Goal: Task Accomplishment & Management: Complete application form

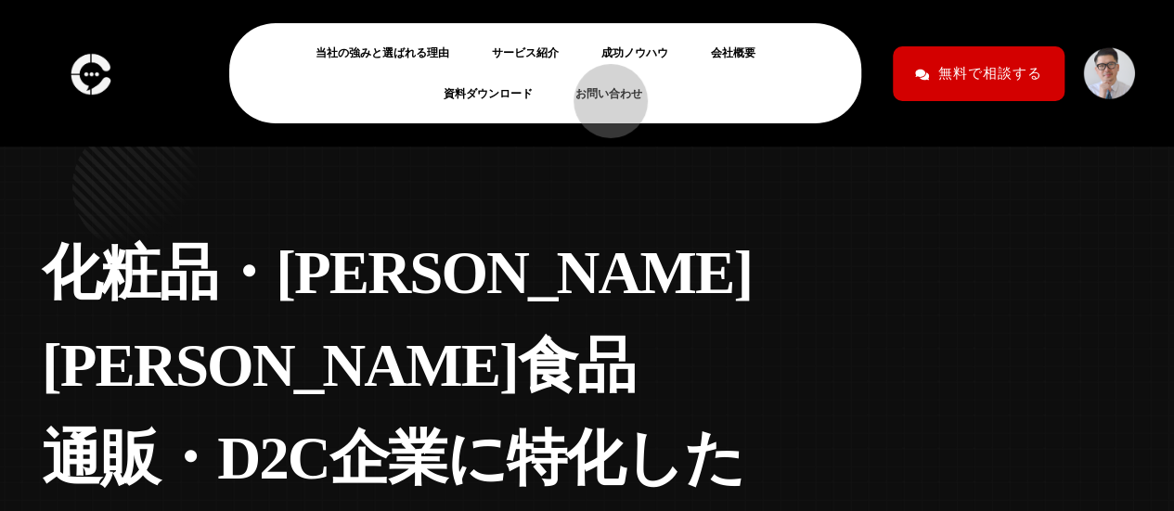
click at [601, 92] on link "お問い合わせ" at bounding box center [616, 94] width 82 height 22
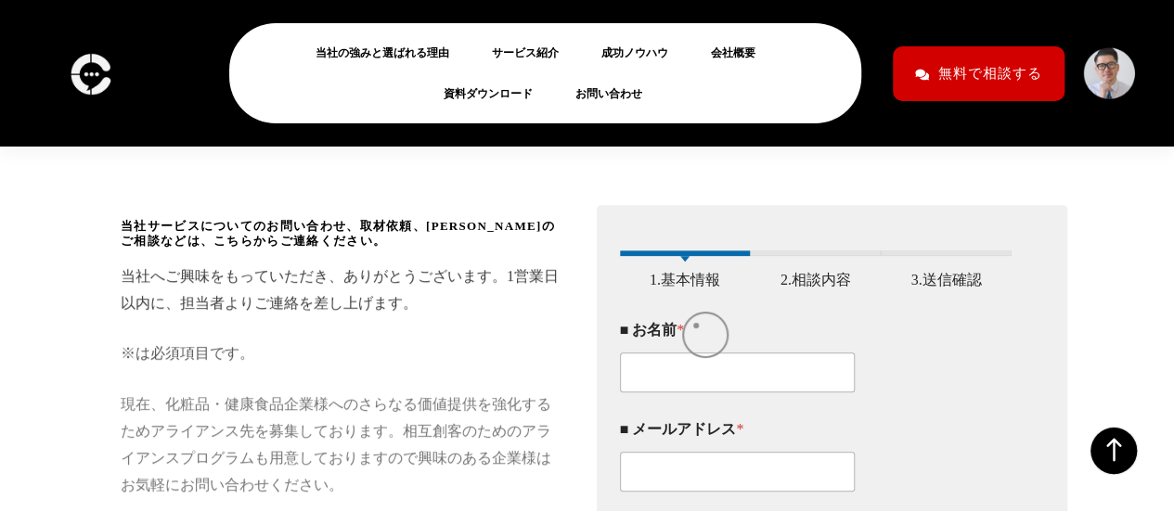
scroll to position [378, 0]
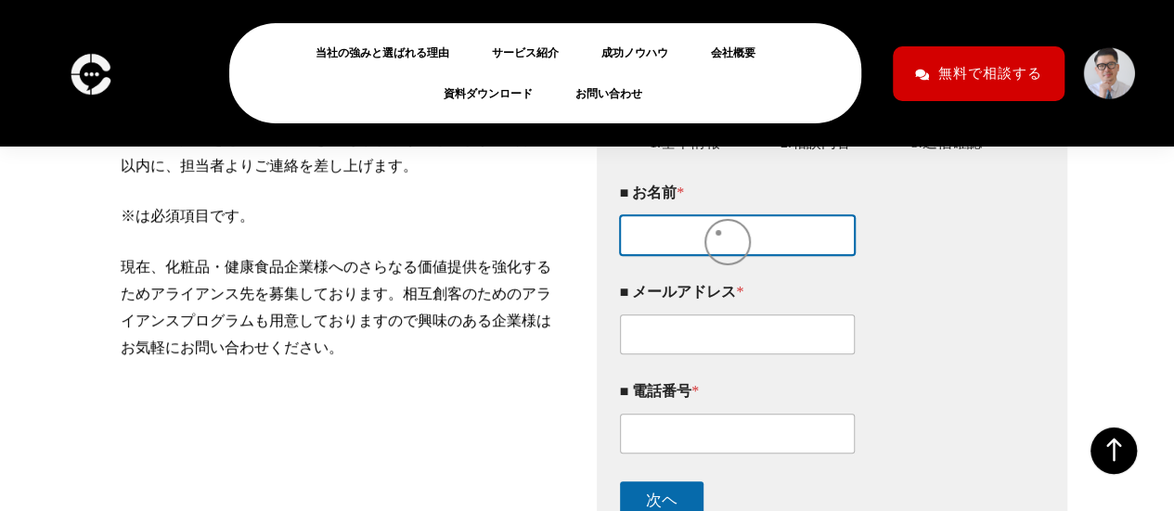
click at [718, 233] on input "■ お名前 *" at bounding box center [738, 235] width 236 height 40
type input "大谷成"
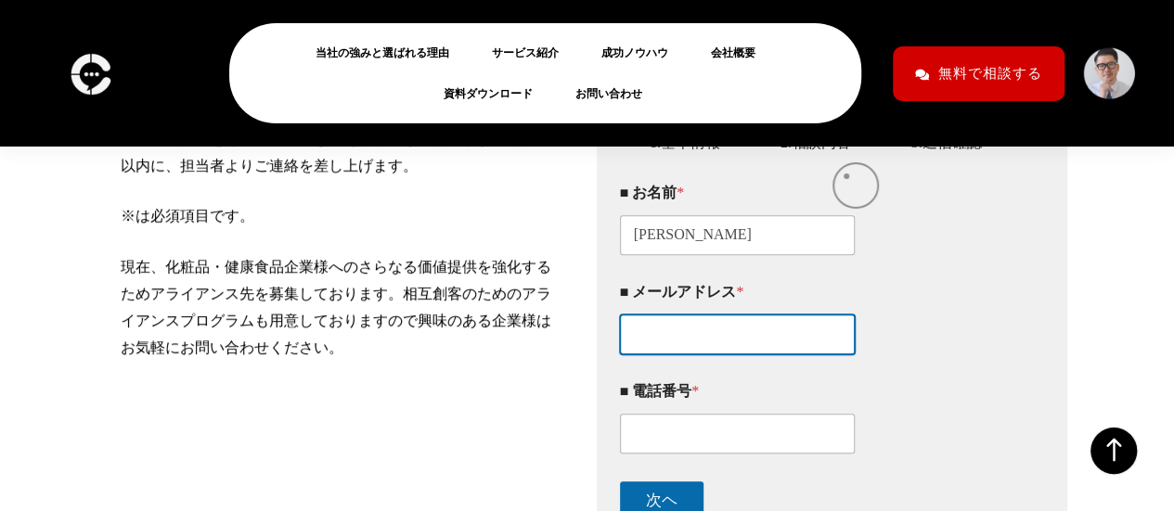
type input "s.otani@skone-it.com"
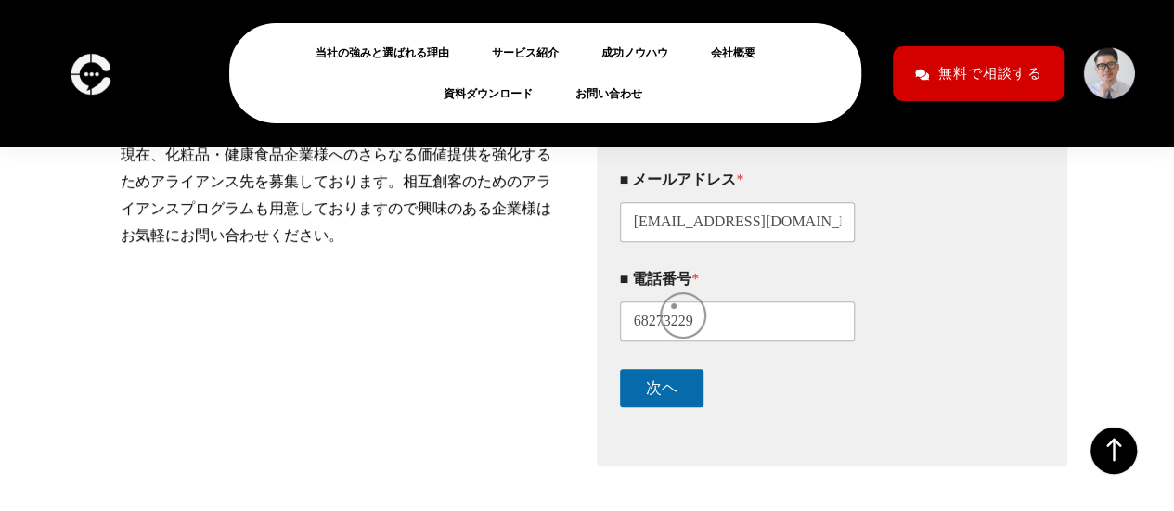
scroll to position [516, 0]
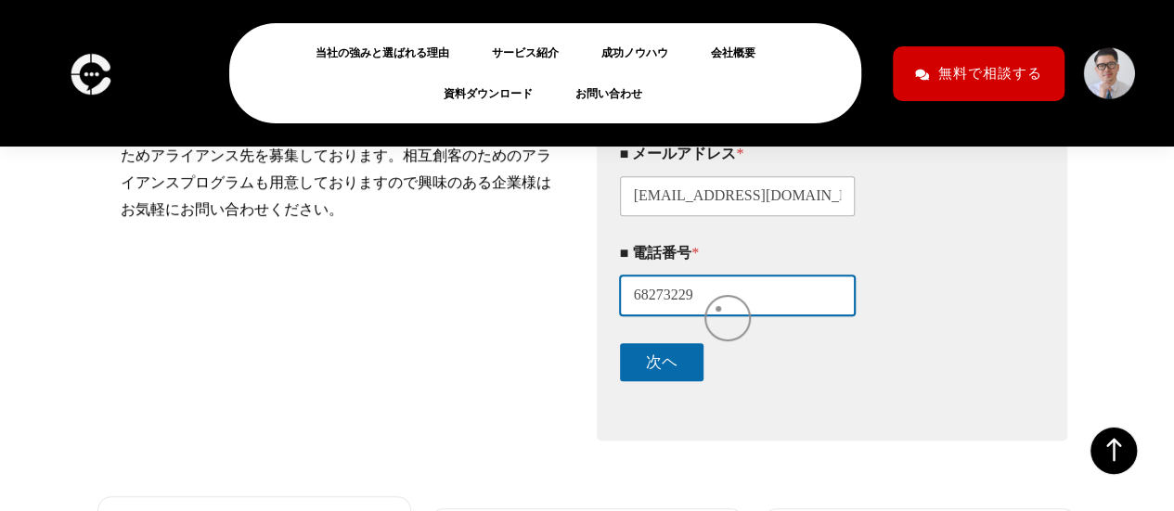
click at [718, 309] on input "68273229" at bounding box center [738, 296] width 236 height 40
type input "09068273229"
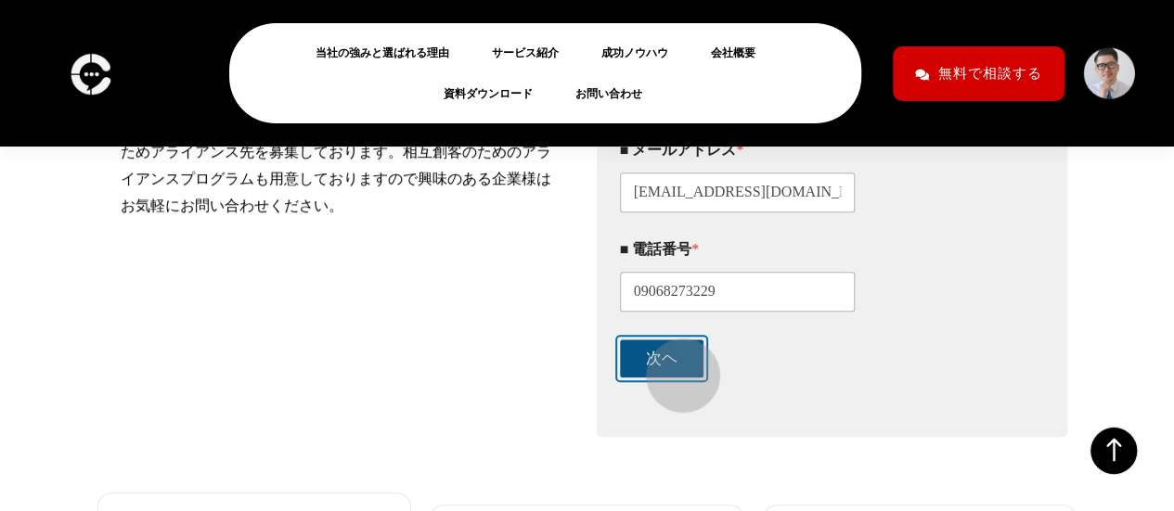
click at [674, 367] on button "次ヘ" at bounding box center [662, 359] width 84 height 38
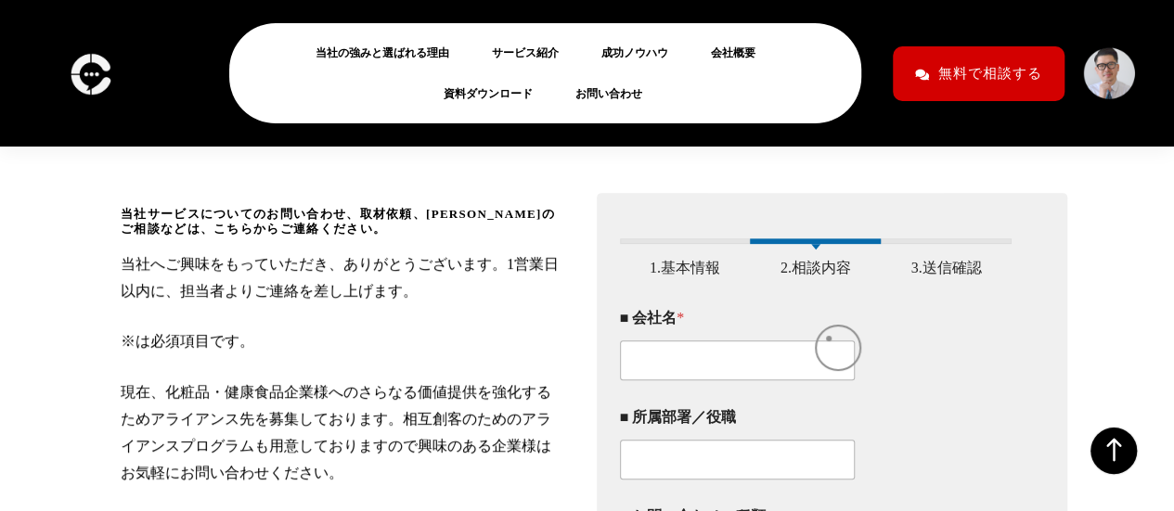
scroll to position [252, 0]
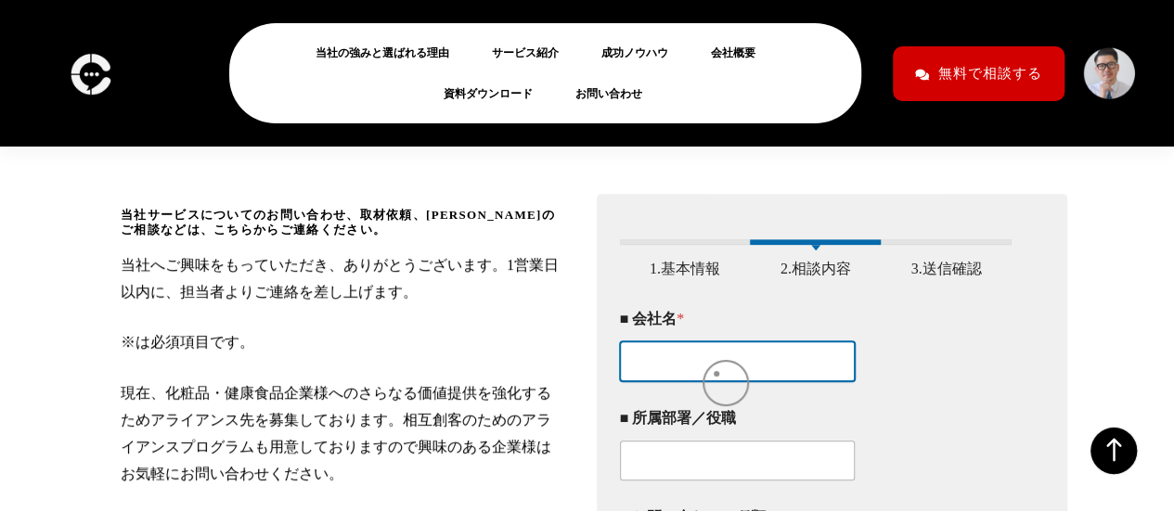
click at [717, 374] on input "■ 会社名 *" at bounding box center [738, 362] width 236 height 40
type input "合同会社SKONE"
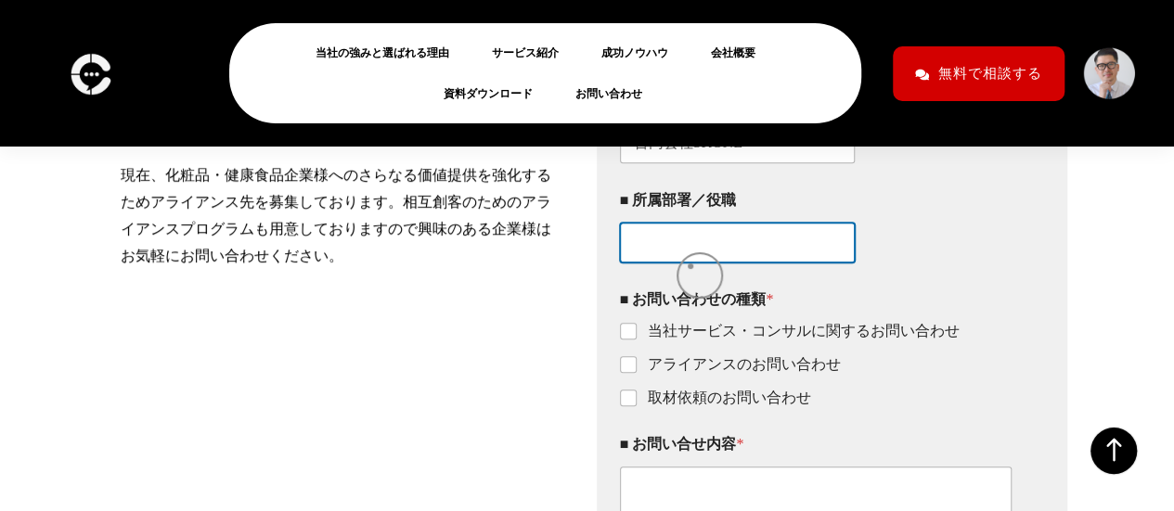
click at [691, 263] on input "■ 所属部署／役職" at bounding box center [738, 243] width 236 height 40
type input "代表"
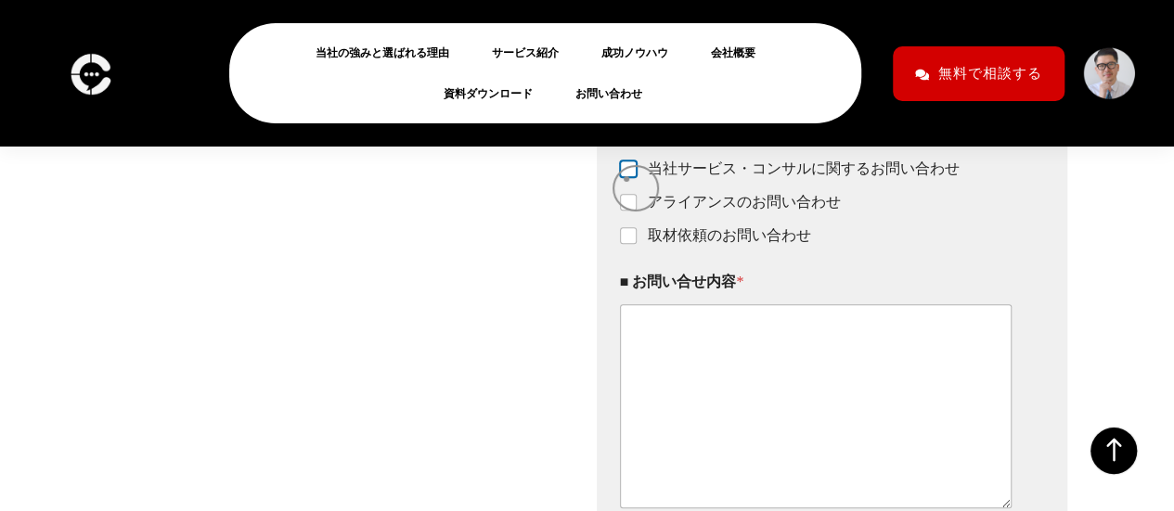
click at [627, 177] on input "当社サービス・コンサルに関するお問い合わせ" at bounding box center [629, 169] width 15 height 15
checkbox input "true"
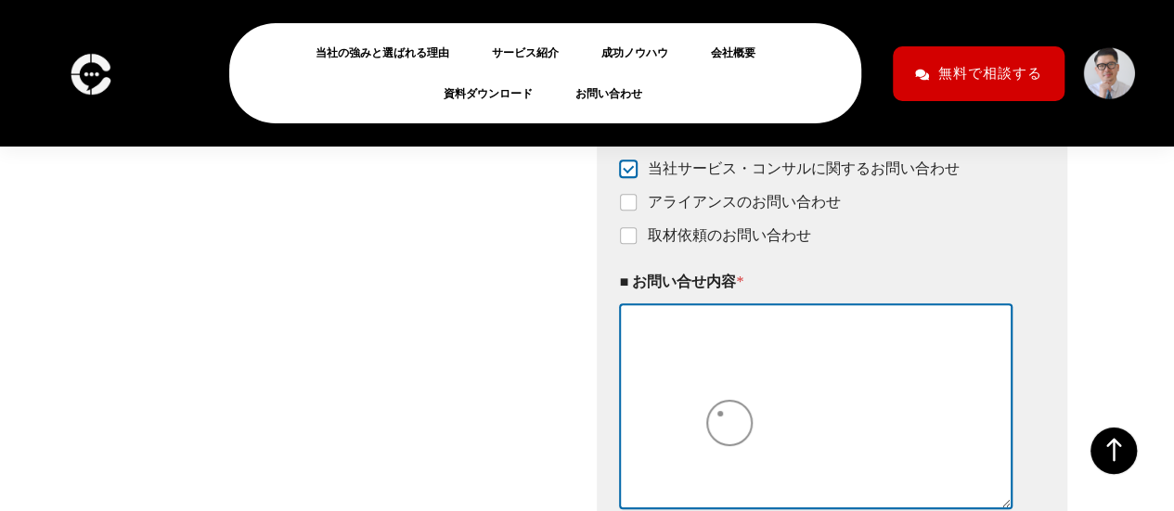
click at [720, 414] on textarea "■ お問い合せ内容 *" at bounding box center [816, 405] width 393 height 203
paste textarea "【タスクを“管理する”だけで終わらせない。分析機能で「改善までつなげる」新しいタスク管理ツール Task map】 突然のご連絡失礼いたします。 タスク分析S…"
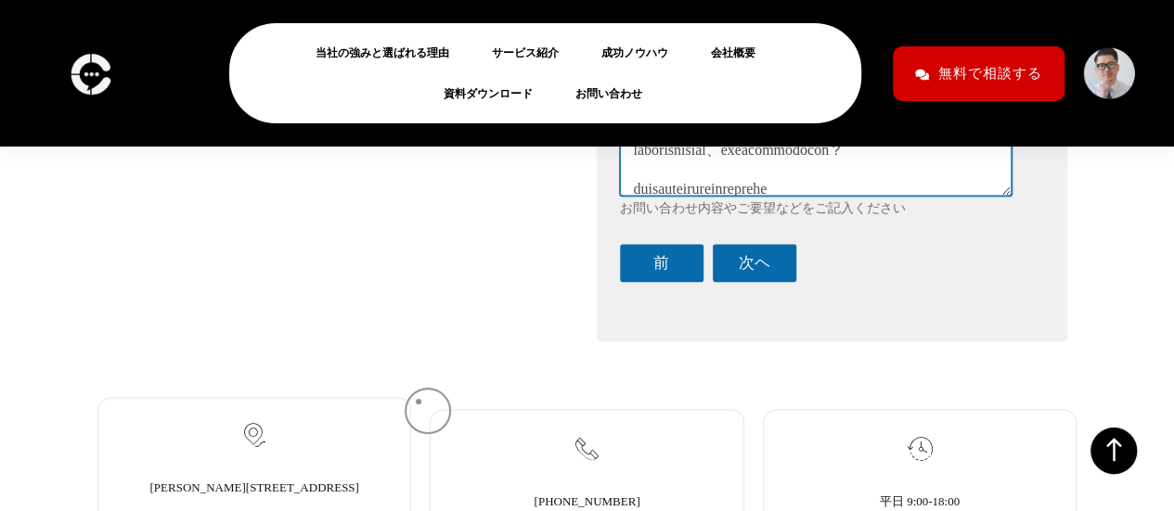
scroll to position [947, 0]
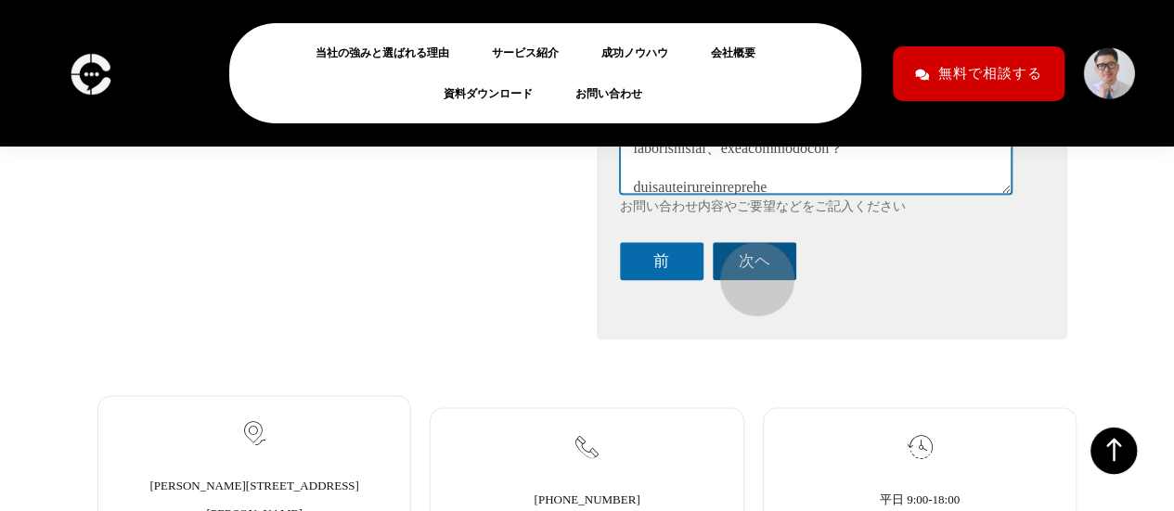
type textarea "【タスクを“管理する”だけで終わらせない。分析機能で「改善までつなげる」新しいタスク管理ツール Task map】 突然のご連絡失礼いたします。 タスク分析S…"
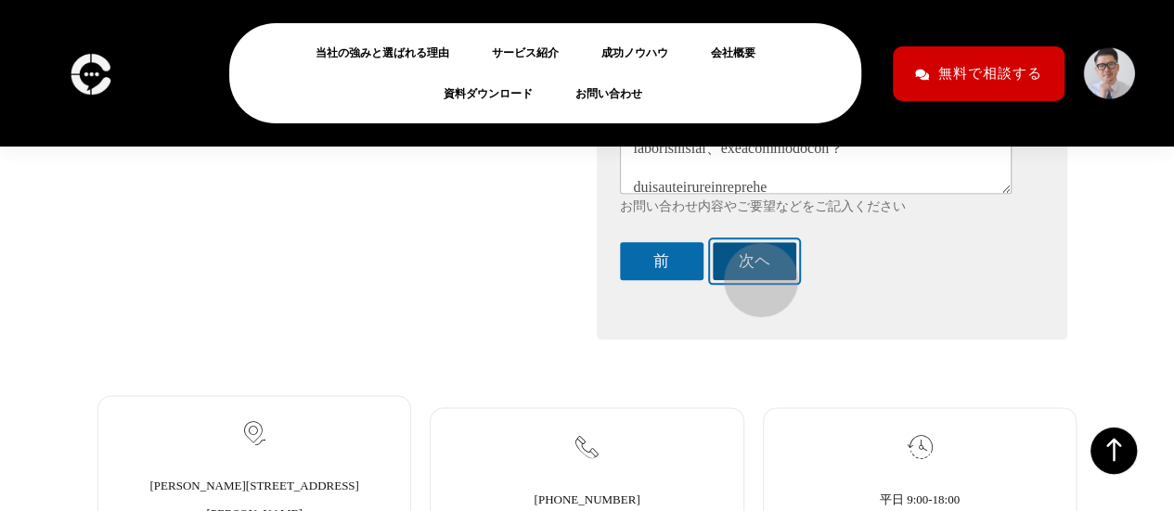
click at [752, 271] on button "次ヘ" at bounding box center [755, 261] width 84 height 38
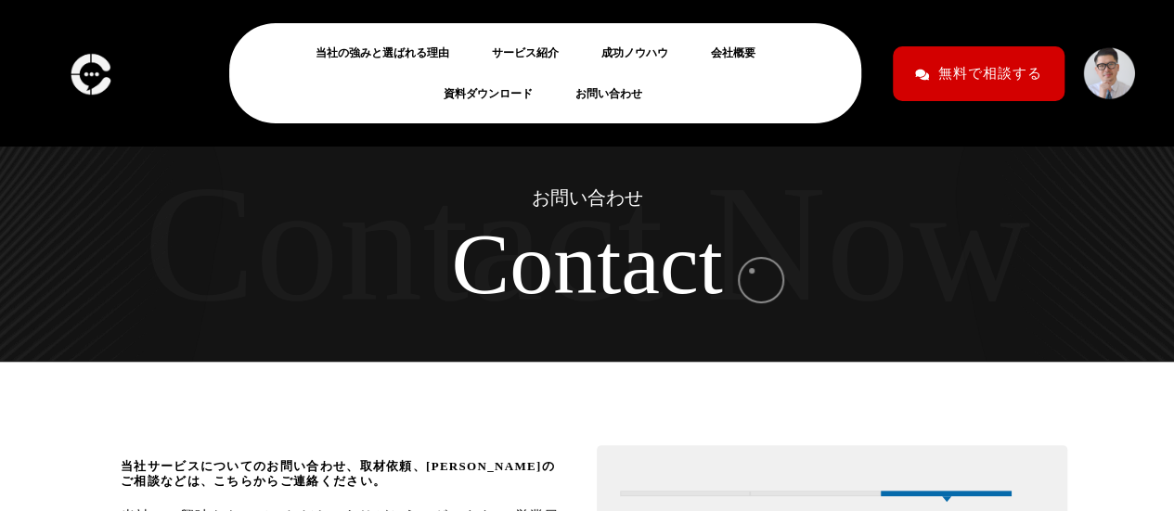
scroll to position [367, 0]
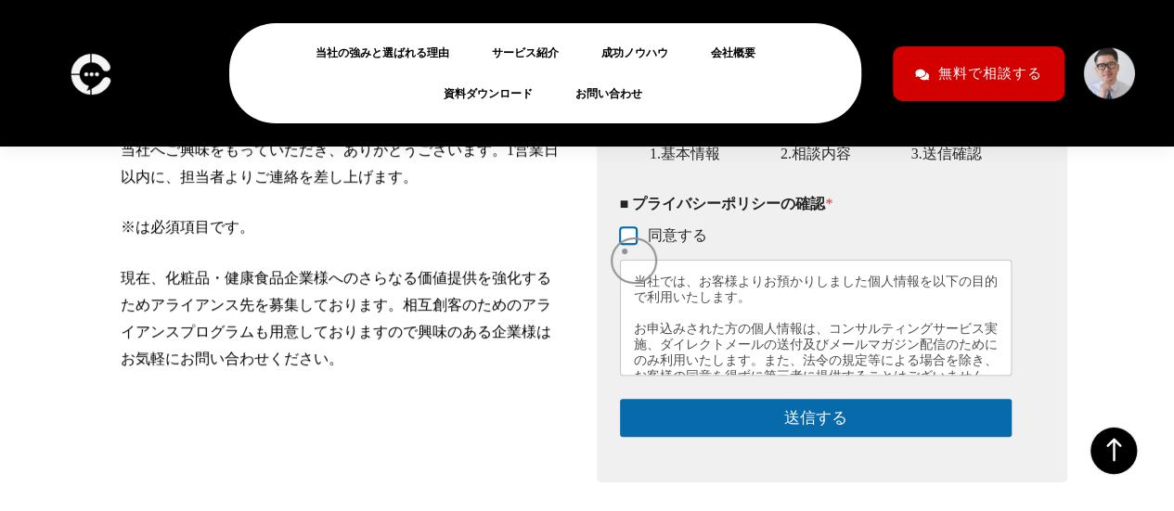
click at [625, 244] on input "同意する" at bounding box center [629, 236] width 15 height 15
checkbox input "true"
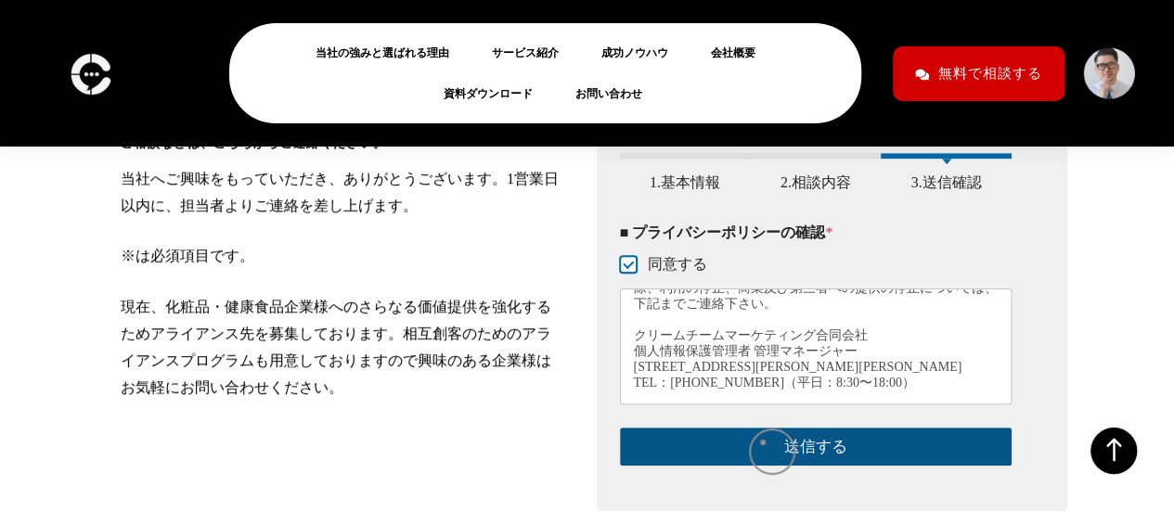
scroll to position [441, 0]
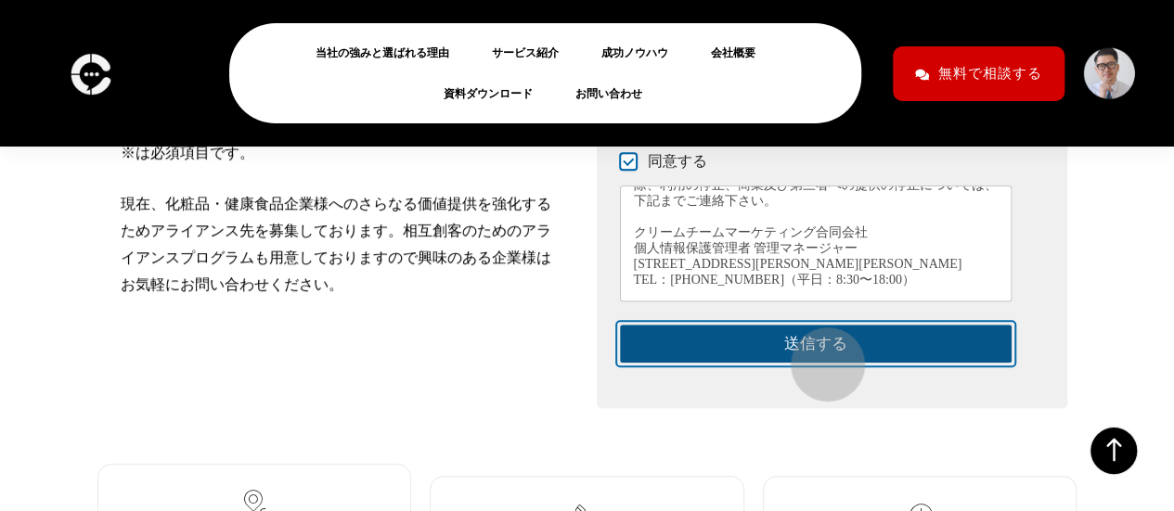
click at [819, 356] on button "送信する" at bounding box center [816, 344] width 393 height 38
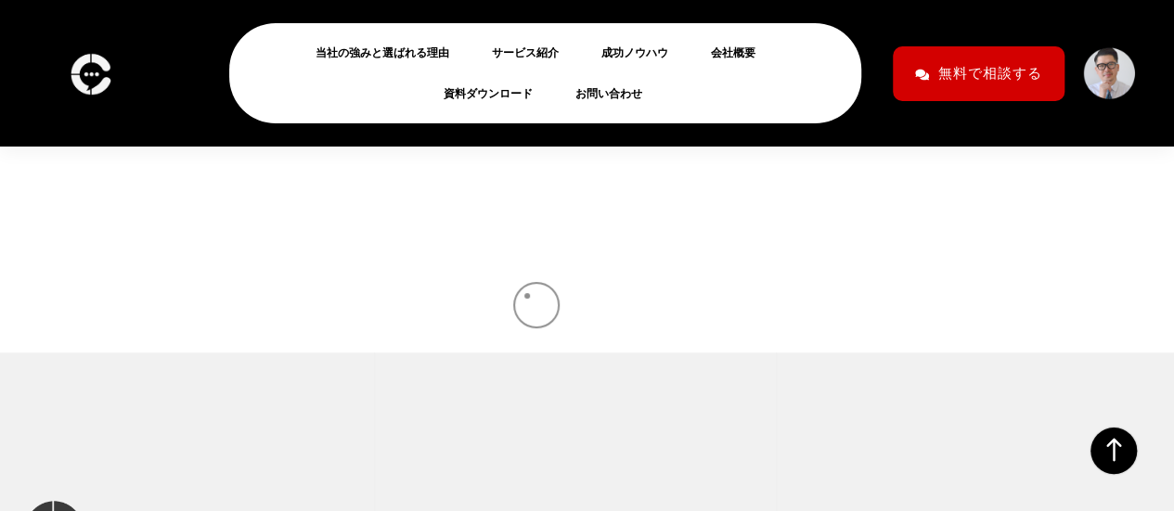
scroll to position [672, 0]
